Goal: Download file/media

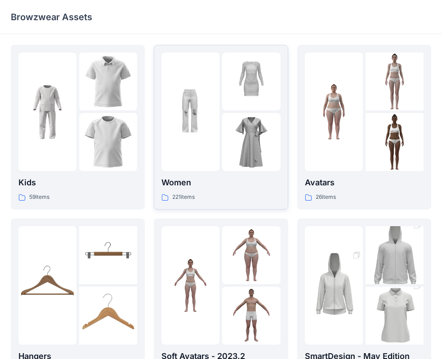
click at [184, 182] on p "Women" at bounding box center [220, 183] width 119 height 13
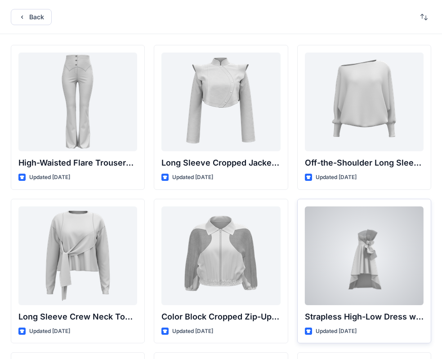
scroll to position [135, 0]
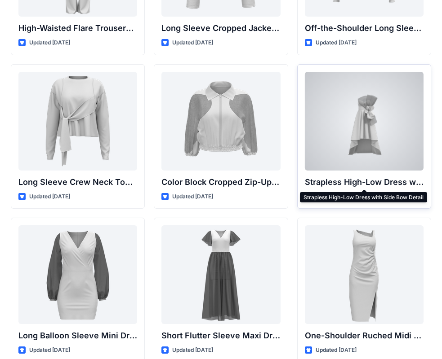
click at [344, 182] on p "Strapless High-Low Dress with Side Bow Detail" at bounding box center [364, 182] width 119 height 13
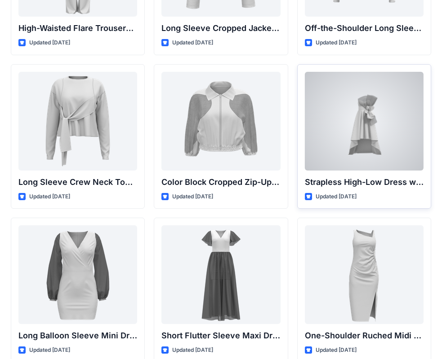
click at [342, 183] on p "Strapless High-Low Dress with Side Bow Detail" at bounding box center [364, 182] width 119 height 13
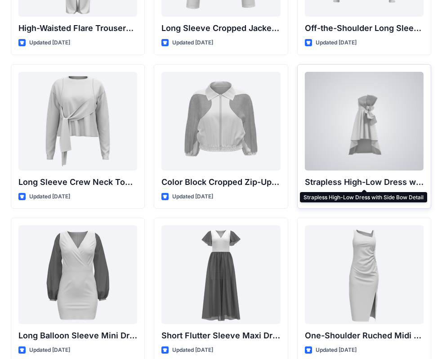
click at [346, 177] on p "Strapless High-Low Dress with Side Bow Detail" at bounding box center [364, 182] width 119 height 13
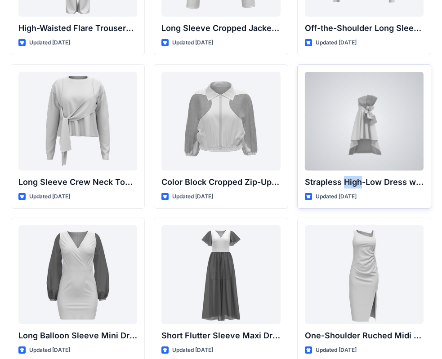
click at [346, 177] on p "Strapless High-Low Dress with Side Bow Detail" at bounding box center [364, 182] width 119 height 13
click at [366, 135] on div at bounding box center [364, 121] width 119 height 99
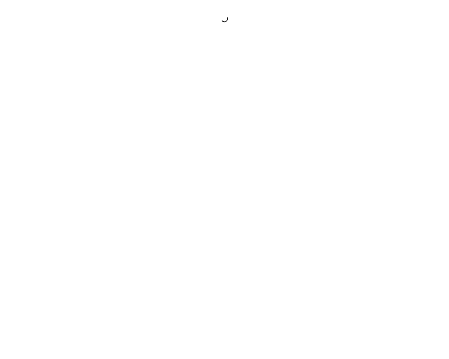
click at [366, 136] on div at bounding box center [224, 179] width 449 height 359
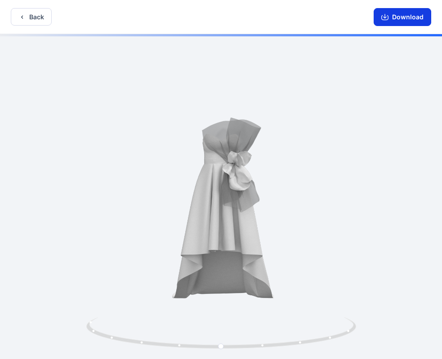
click at [416, 16] on button "Download" at bounding box center [402, 17] width 58 height 18
click at [415, 15] on button "Download" at bounding box center [402, 17] width 58 height 18
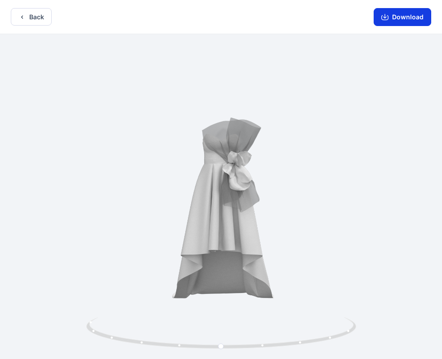
click at [398, 18] on button "Download" at bounding box center [402, 17] width 58 height 18
click at [398, 19] on button "Download" at bounding box center [402, 17] width 58 height 18
